Goal: Task Accomplishment & Management: Use online tool/utility

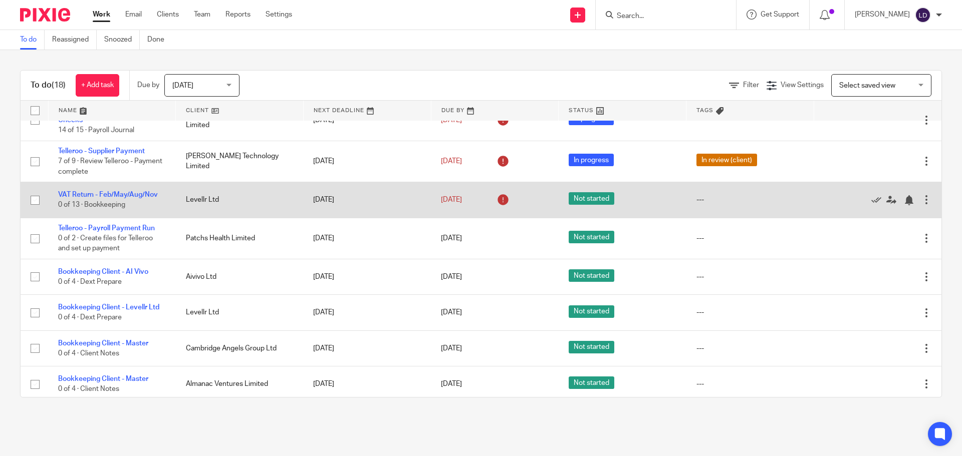
scroll to position [453, 0]
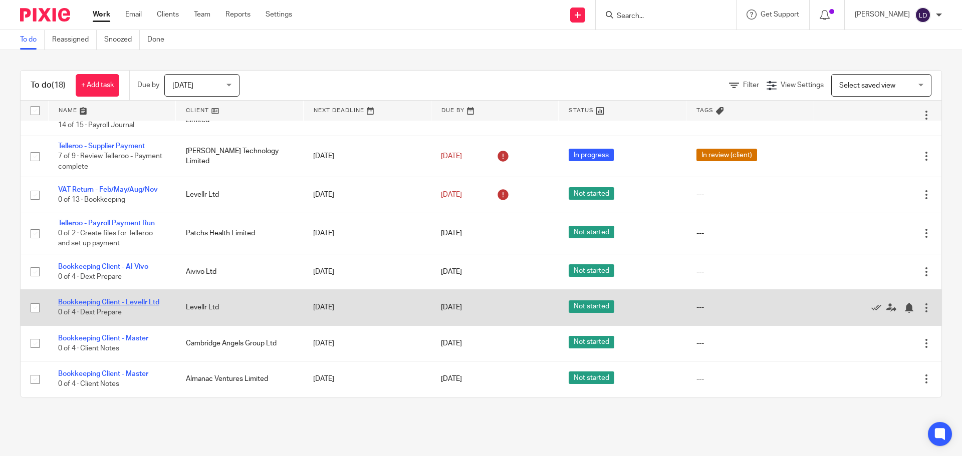
click at [136, 302] on link "Bookkeeping Client - Levellr Ltd" at bounding box center [108, 302] width 101 height 7
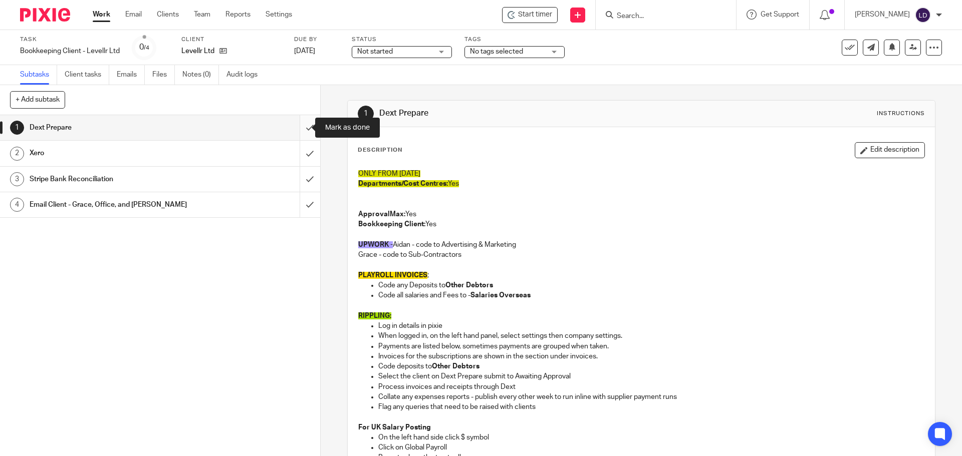
click at [304, 128] on input "submit" at bounding box center [160, 127] width 320 height 25
click at [296, 158] on input "submit" at bounding box center [160, 153] width 320 height 25
click at [297, 174] on input "submit" at bounding box center [160, 179] width 320 height 25
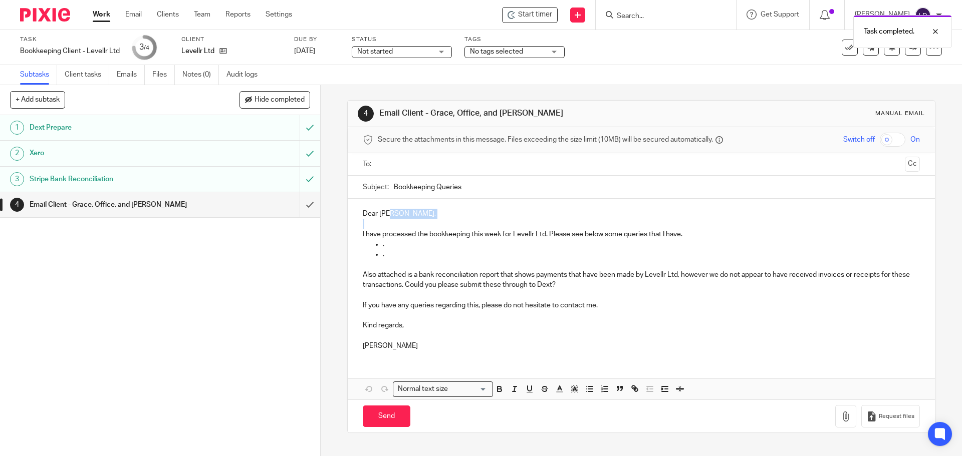
drag, startPoint x: 390, startPoint y: 215, endPoint x: 334, endPoint y: 219, distance: 56.8
click at [334, 219] on div "4 Email Client - Grace, Office, and Rahul Manual email Secure the attachments i…" at bounding box center [641, 270] width 641 height 371
